Goal: Navigation & Orientation: Find specific page/section

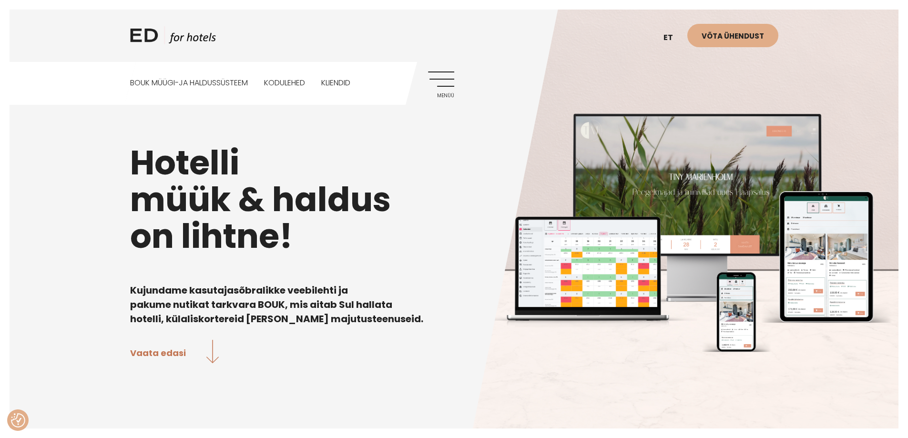
click at [453, 72] on link "Menüü" at bounding box center [441, 85] width 26 height 26
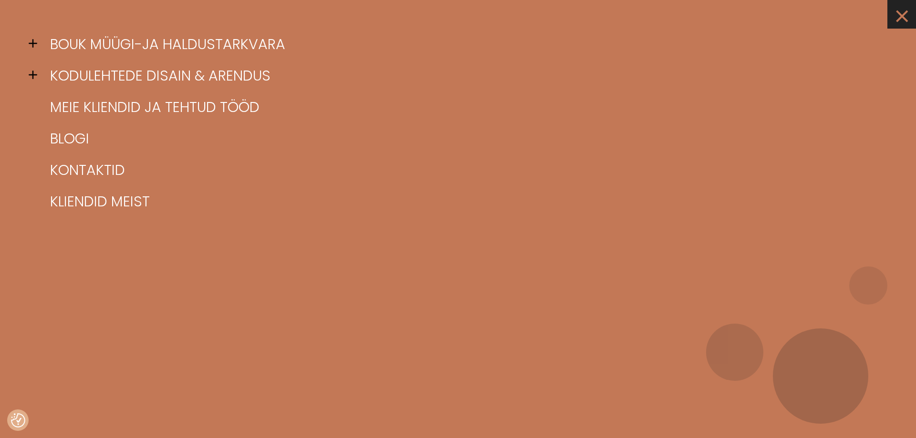
click at [904, 18] on link "×" at bounding box center [901, 14] width 29 height 29
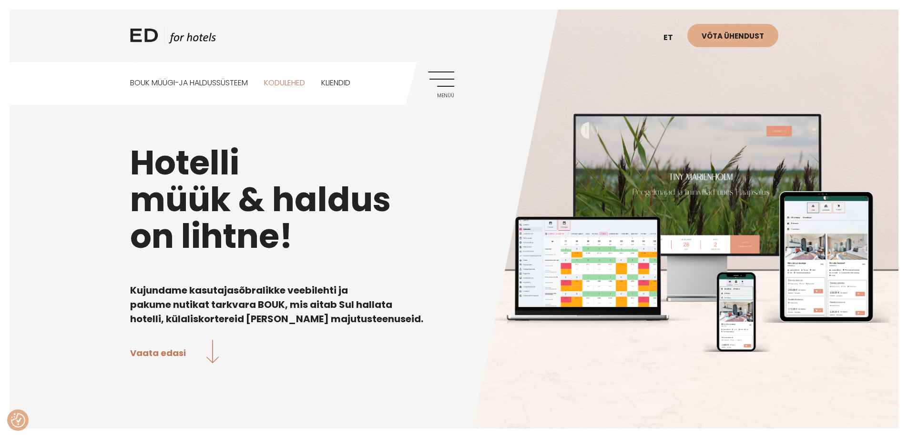
click at [281, 83] on link "Kodulehed" at bounding box center [284, 83] width 41 height 42
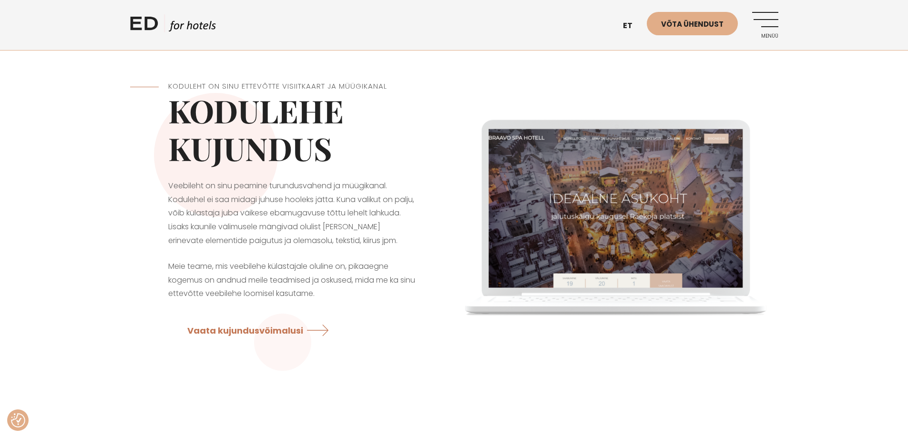
drag, startPoint x: 768, startPoint y: 22, endPoint x: 640, endPoint y: 42, distance: 129.8
click at [767, 23] on link "Menüü" at bounding box center [766, 25] width 26 height 26
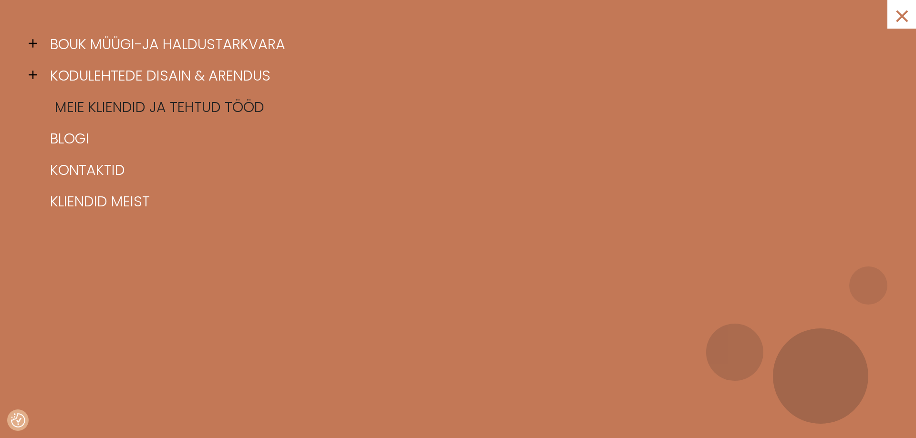
click at [166, 102] on link "Meie kliendid ja tehtud tööd" at bounding box center [470, 107] width 844 height 31
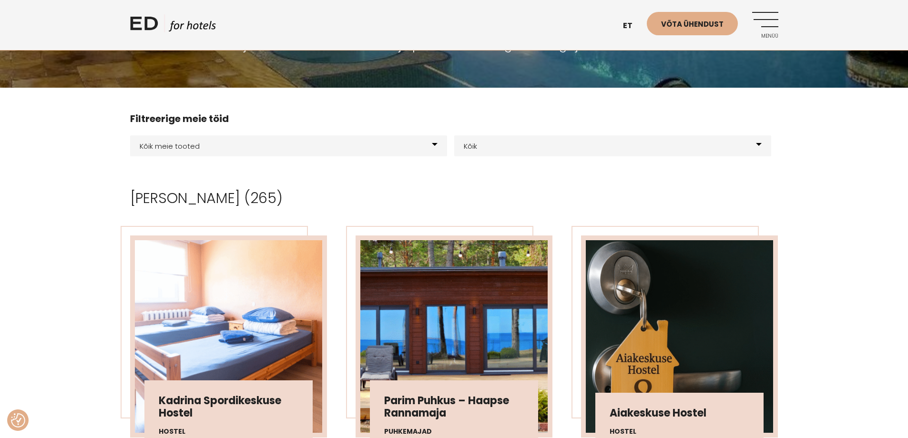
scroll to position [191, 0]
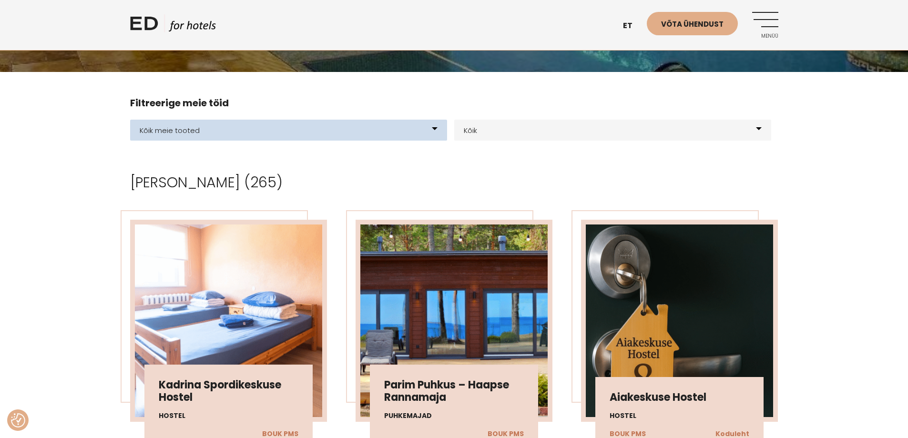
click at [260, 132] on select "Kõik meie tooted BOUK BOOKING BOUK PMS Kodulehed Näidis kodulehe kujunduspõhjad…" at bounding box center [288, 130] width 317 height 21
select select "200"
click at [130, 120] on select "Kõik meie tooted BOUK BOOKING BOUK PMS Kodulehed Näidis kodulehe kujunduspõhjad…" at bounding box center [288, 130] width 317 height 21
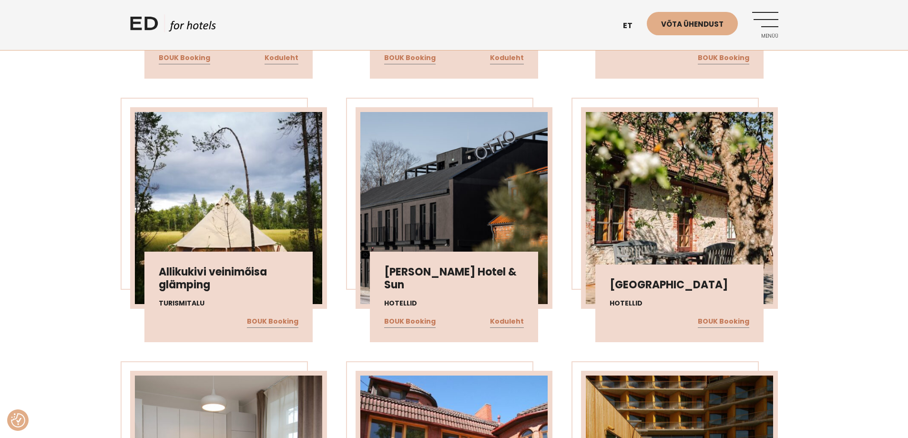
scroll to position [2146, 0]
